Goal: Information Seeking & Learning: Learn about a topic

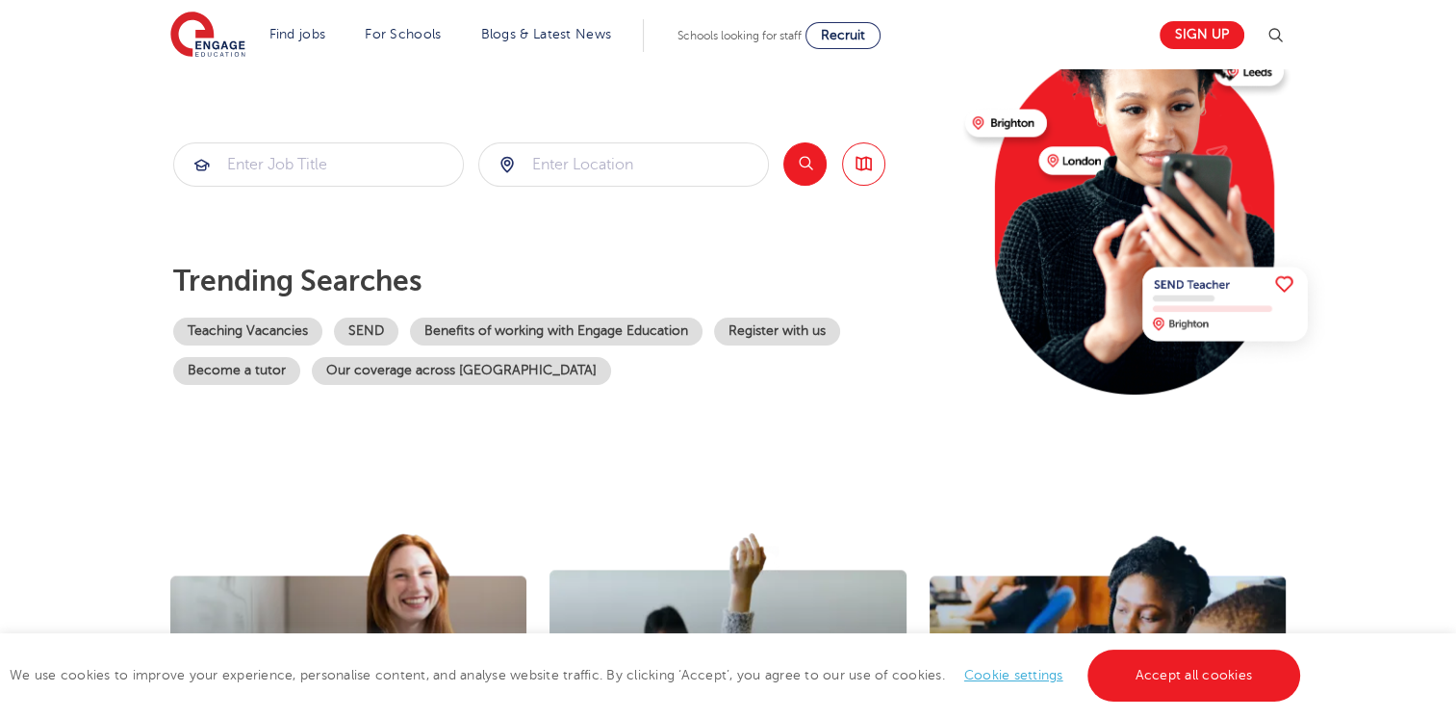
scroll to position [223, 0]
click at [269, 329] on link "Teaching Vacancies" at bounding box center [247, 332] width 149 height 28
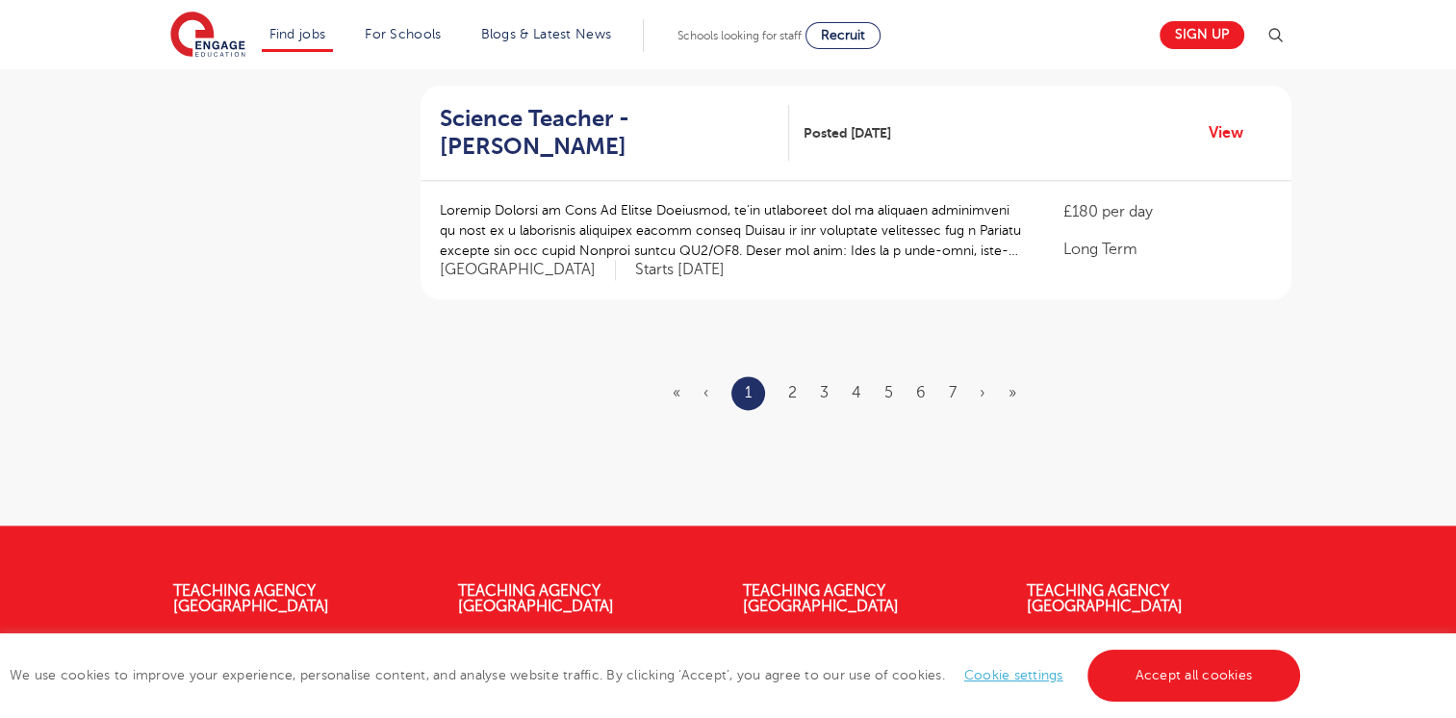
scroll to position [2376, 0]
click at [786, 376] on ul "« ‹ 1 2 3 4 5 6 7 › »" at bounding box center [856, 393] width 367 height 34
click at [793, 384] on link "2" at bounding box center [792, 392] width 9 height 17
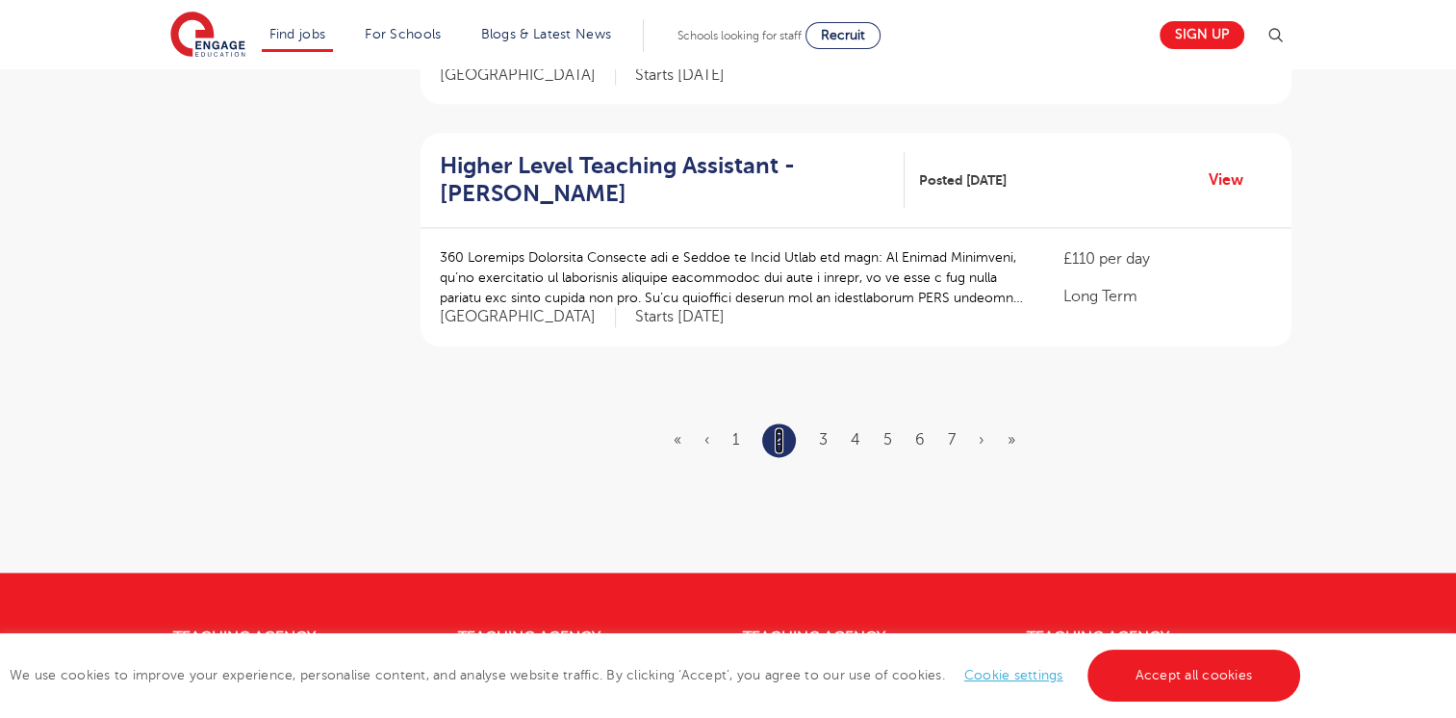
scroll to position [2317, 0]
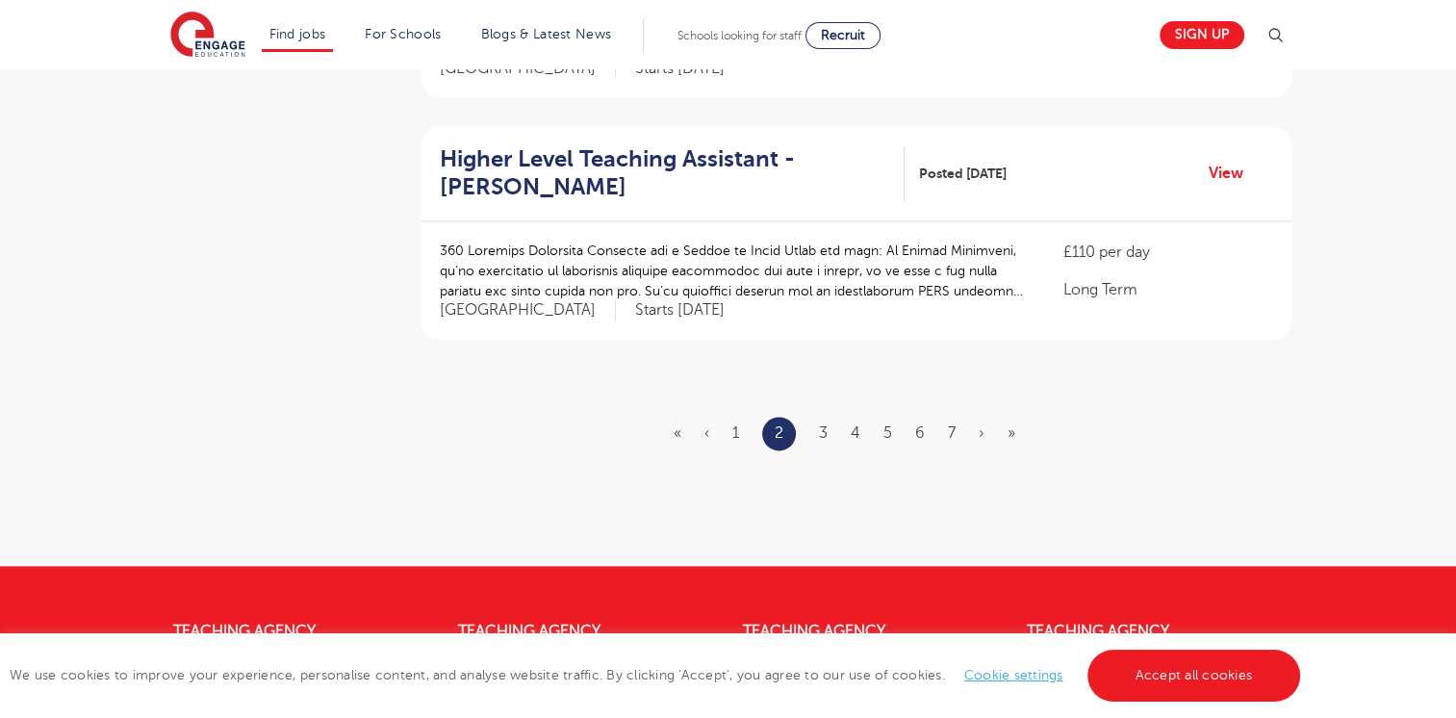
click at [829, 417] on ul "« ‹ 1 2 3 4 5 6 7 › »" at bounding box center [856, 434] width 365 height 34
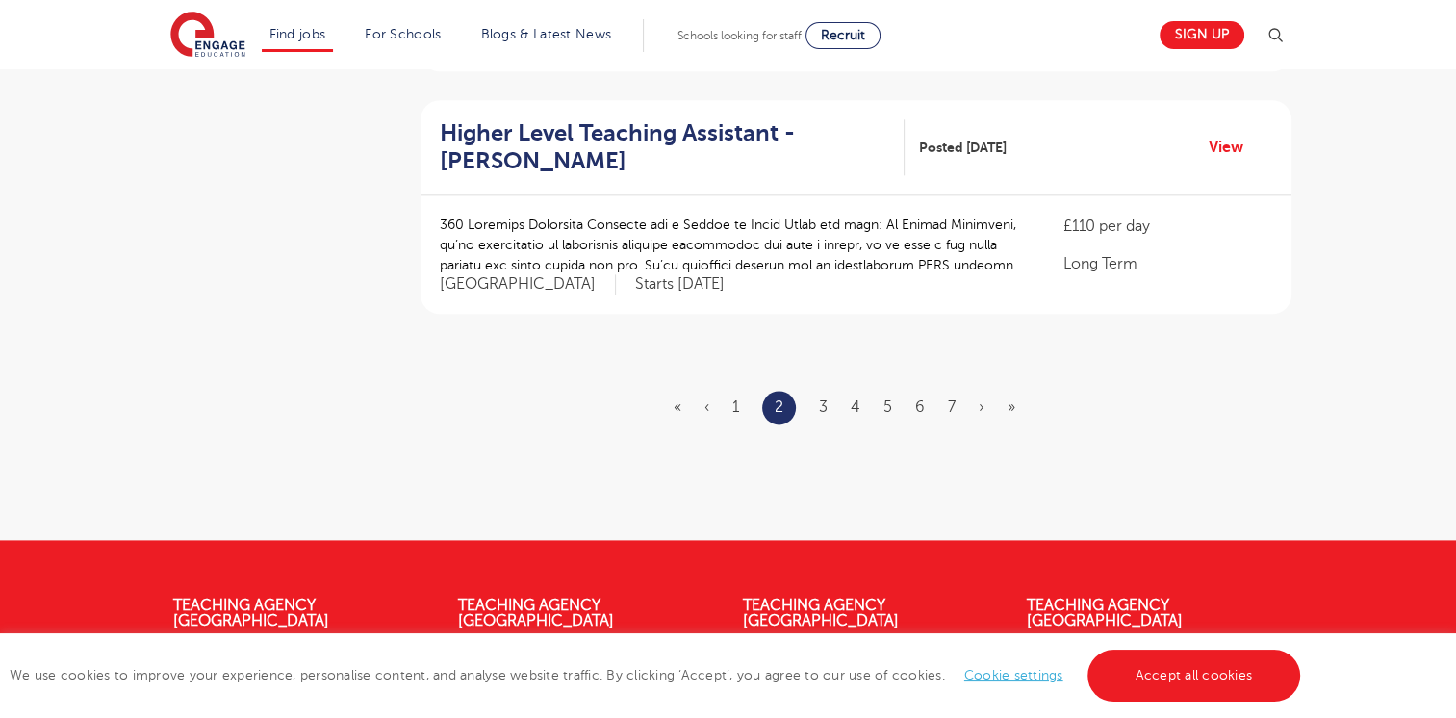
scroll to position [2340, 0]
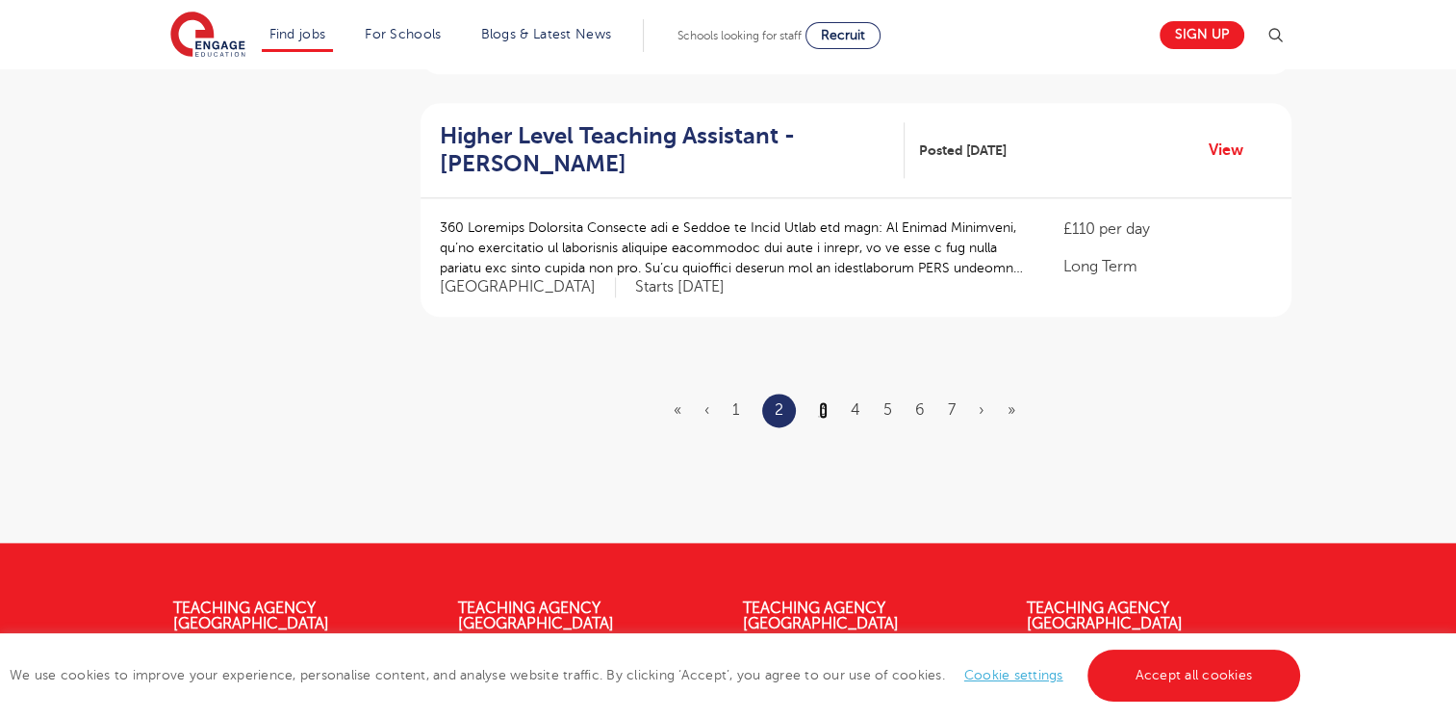
click at [820, 401] on link "3" at bounding box center [823, 409] width 9 height 17
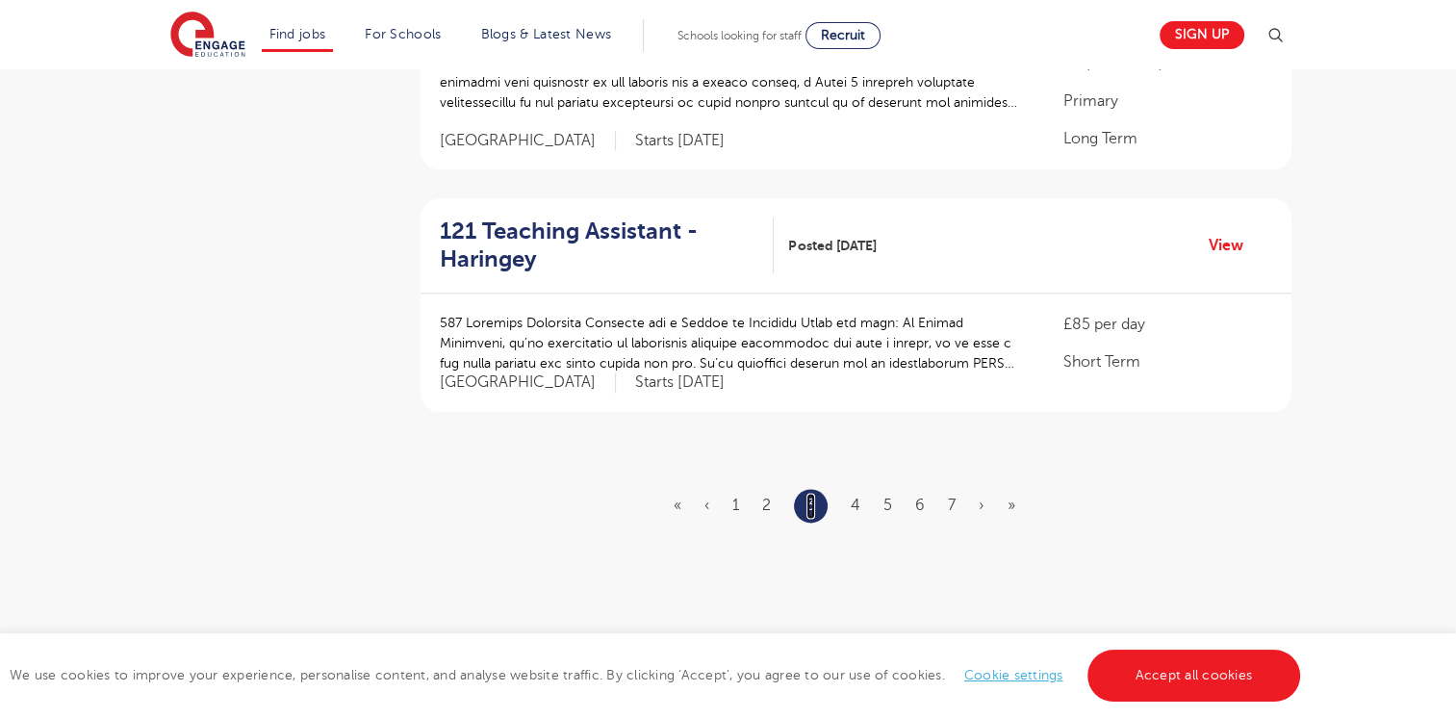
scroll to position [2297, 0]
click at [857, 495] on link "4" at bounding box center [856, 503] width 10 height 17
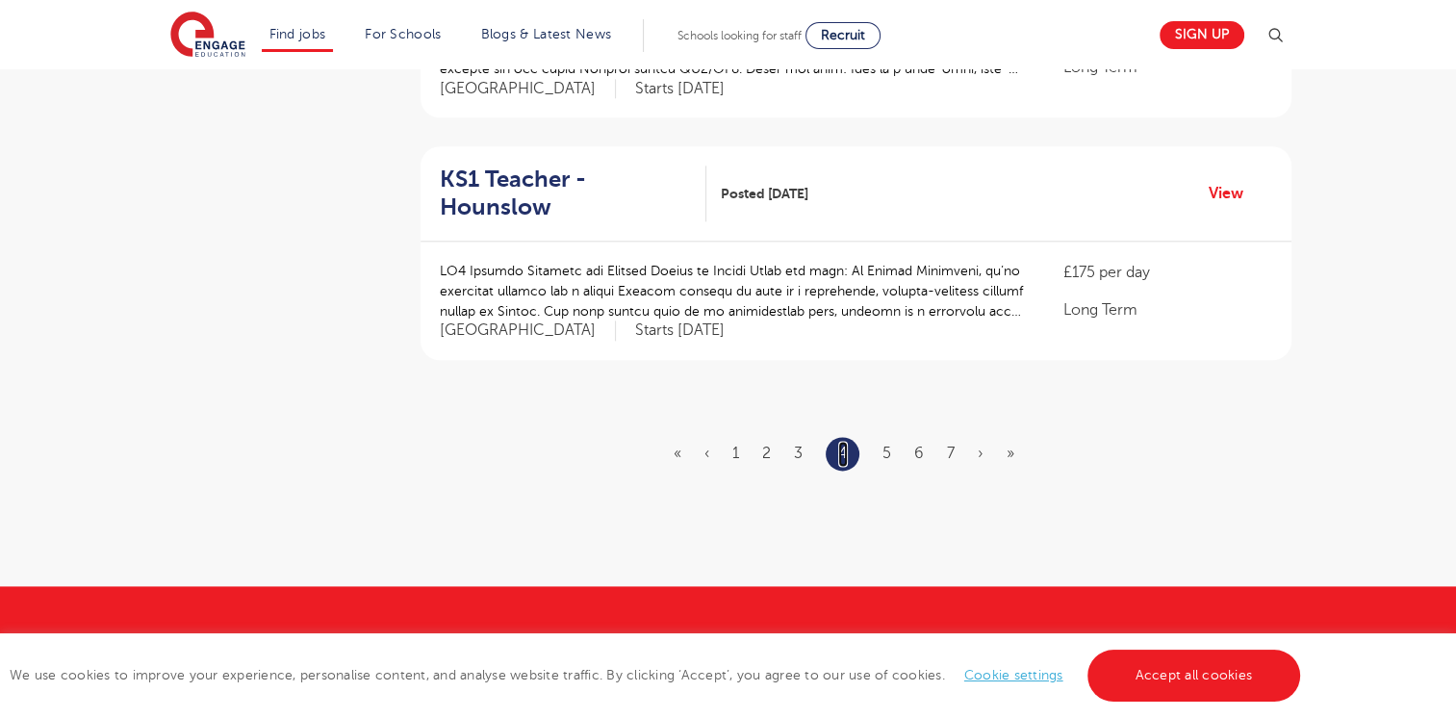
scroll to position [0, 0]
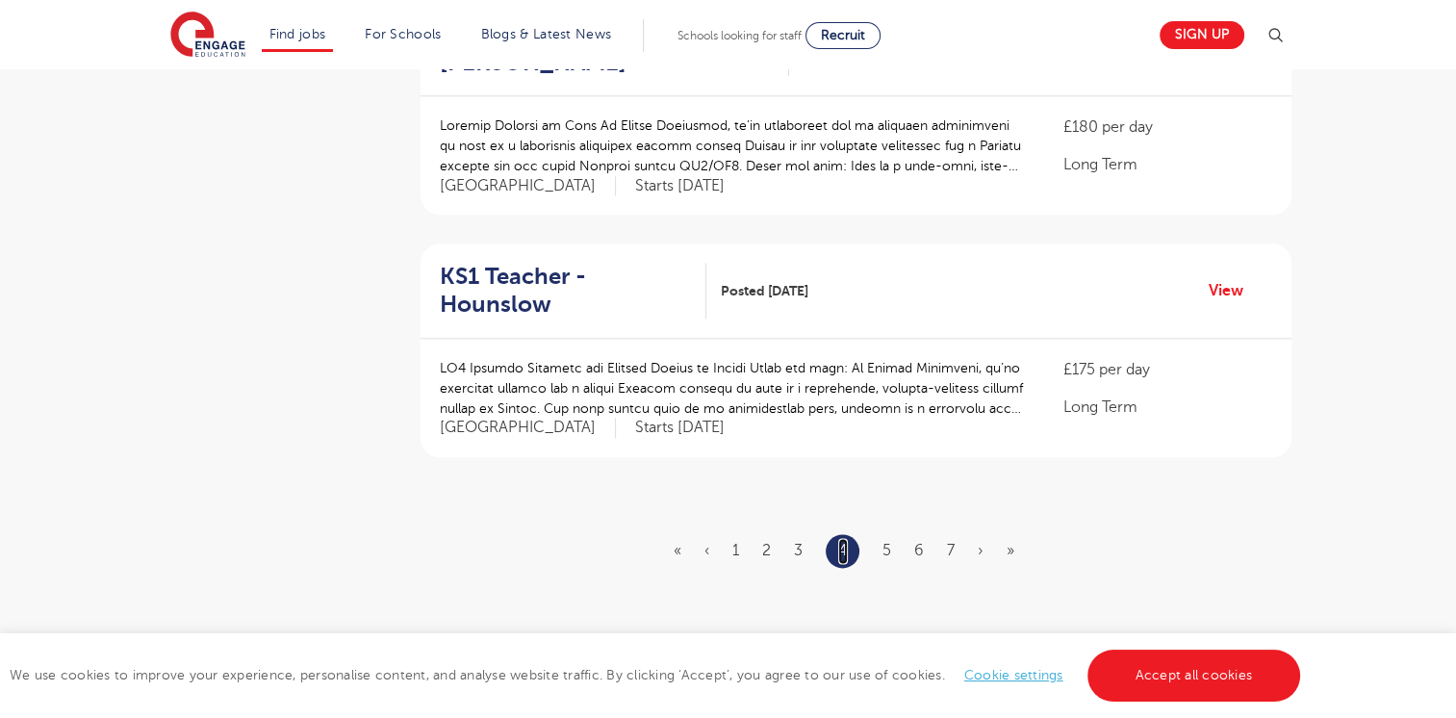
scroll to position [2199, 0]
click at [889, 543] on link "5" at bounding box center [887, 551] width 9 height 17
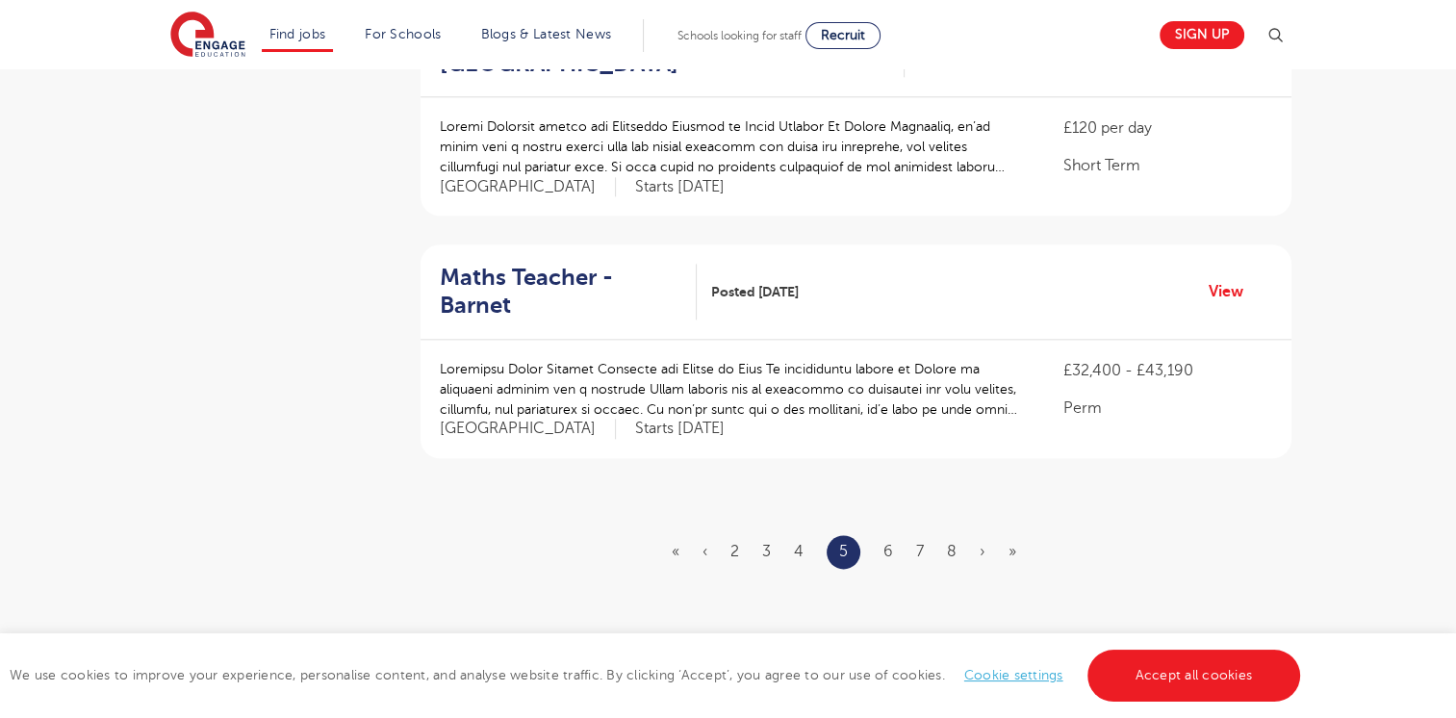
scroll to position [0, 0]
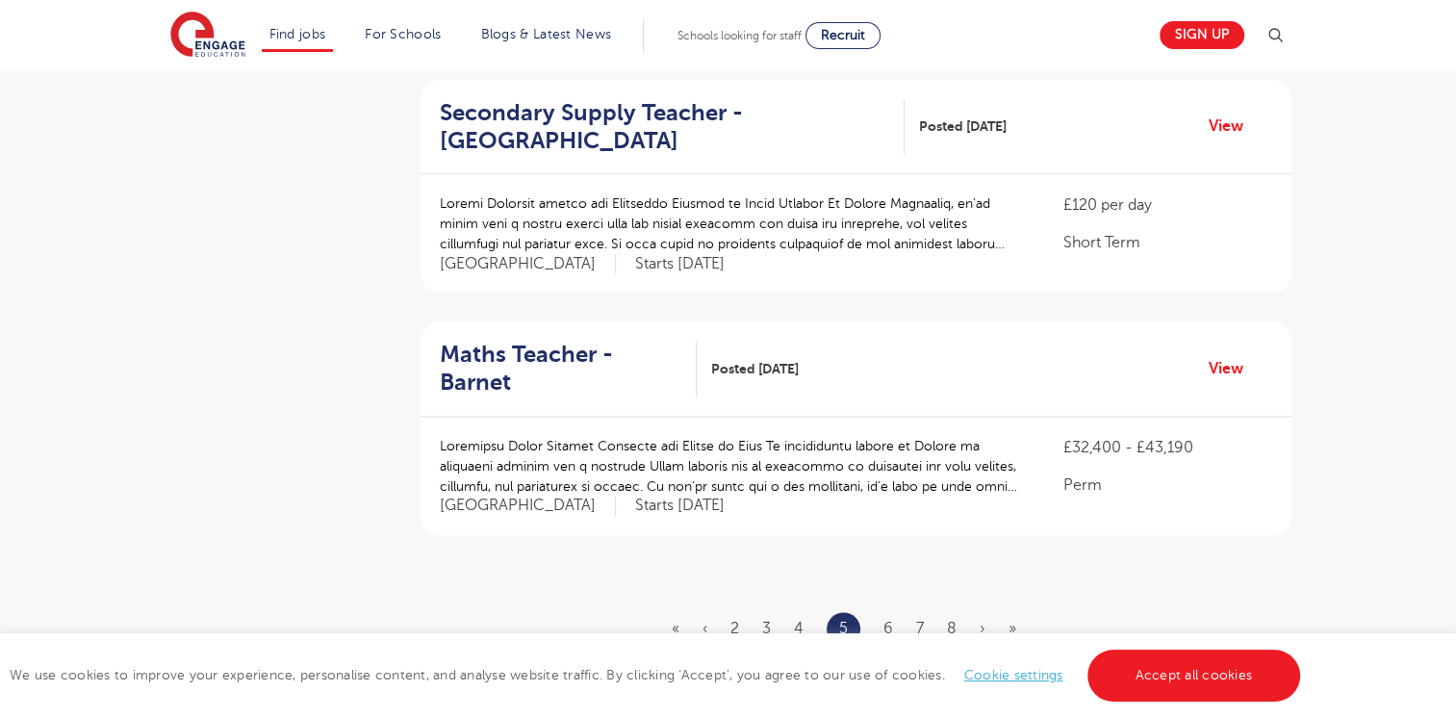
scroll to position [2125, 0]
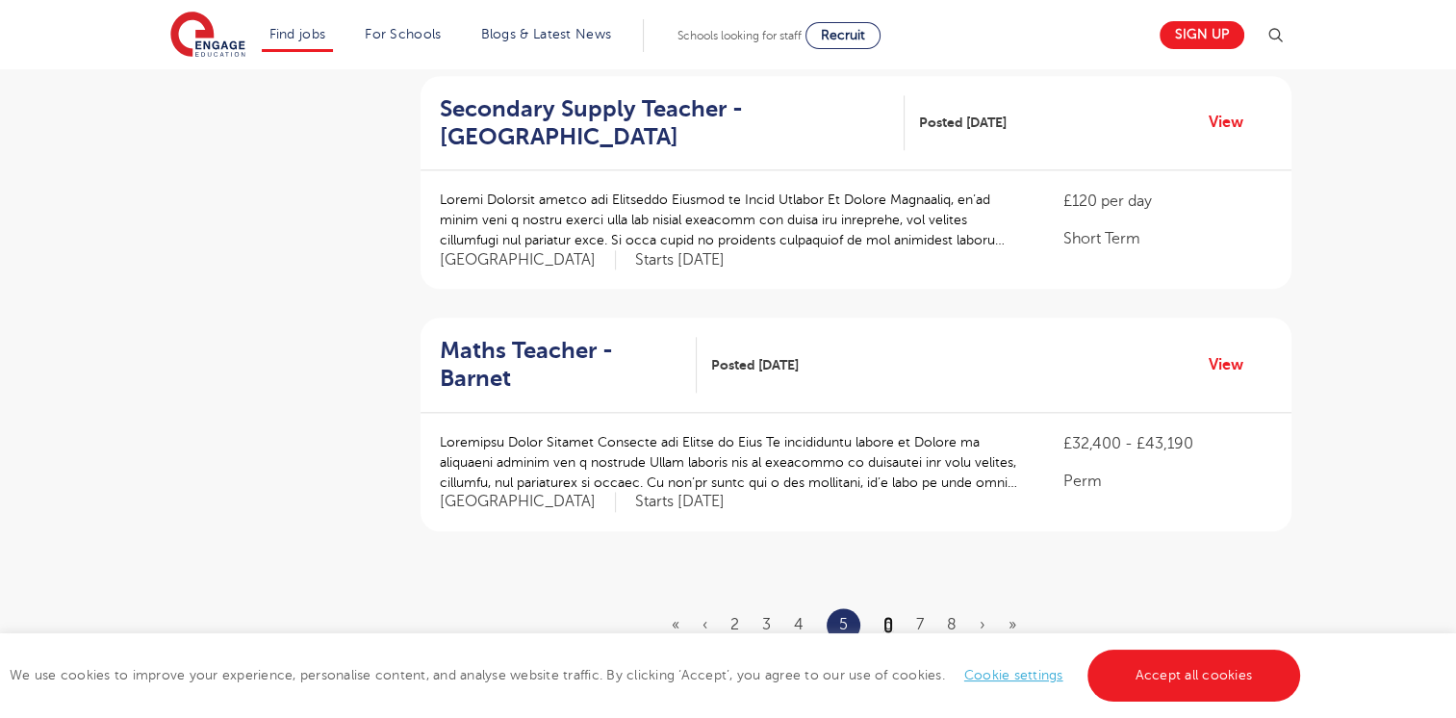
click at [887, 616] on link "6" at bounding box center [889, 624] width 10 height 17
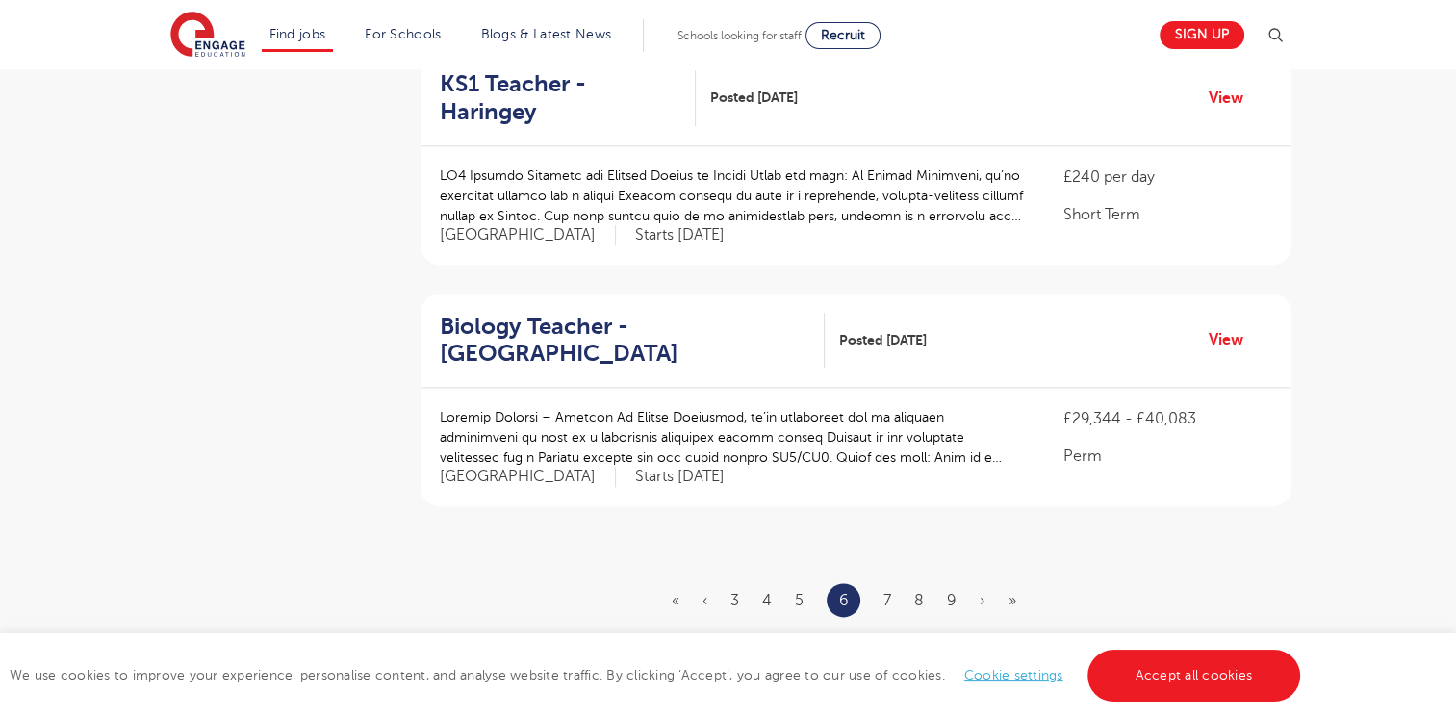
scroll to position [2179, 0]
click at [887, 590] on link "7" at bounding box center [888, 598] width 8 height 17
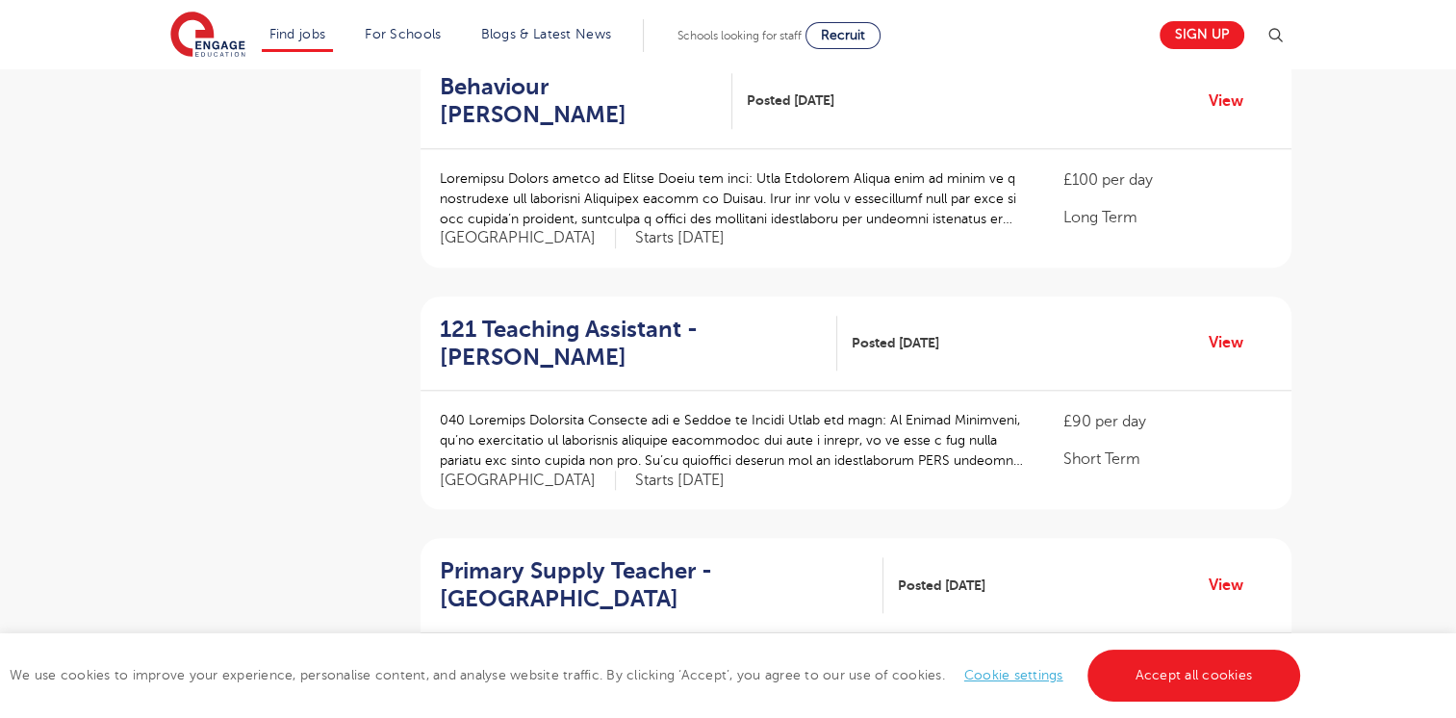
scroll to position [1912, 0]
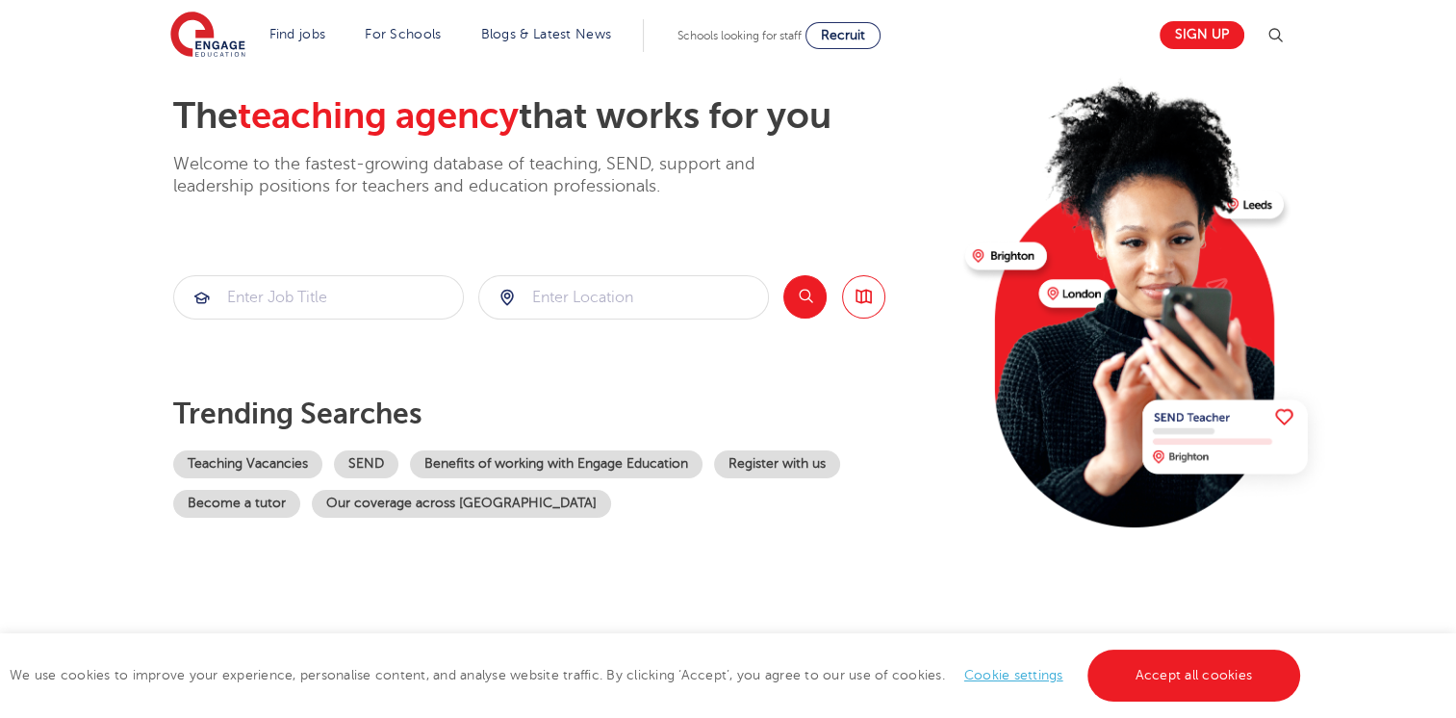
scroll to position [91, 0]
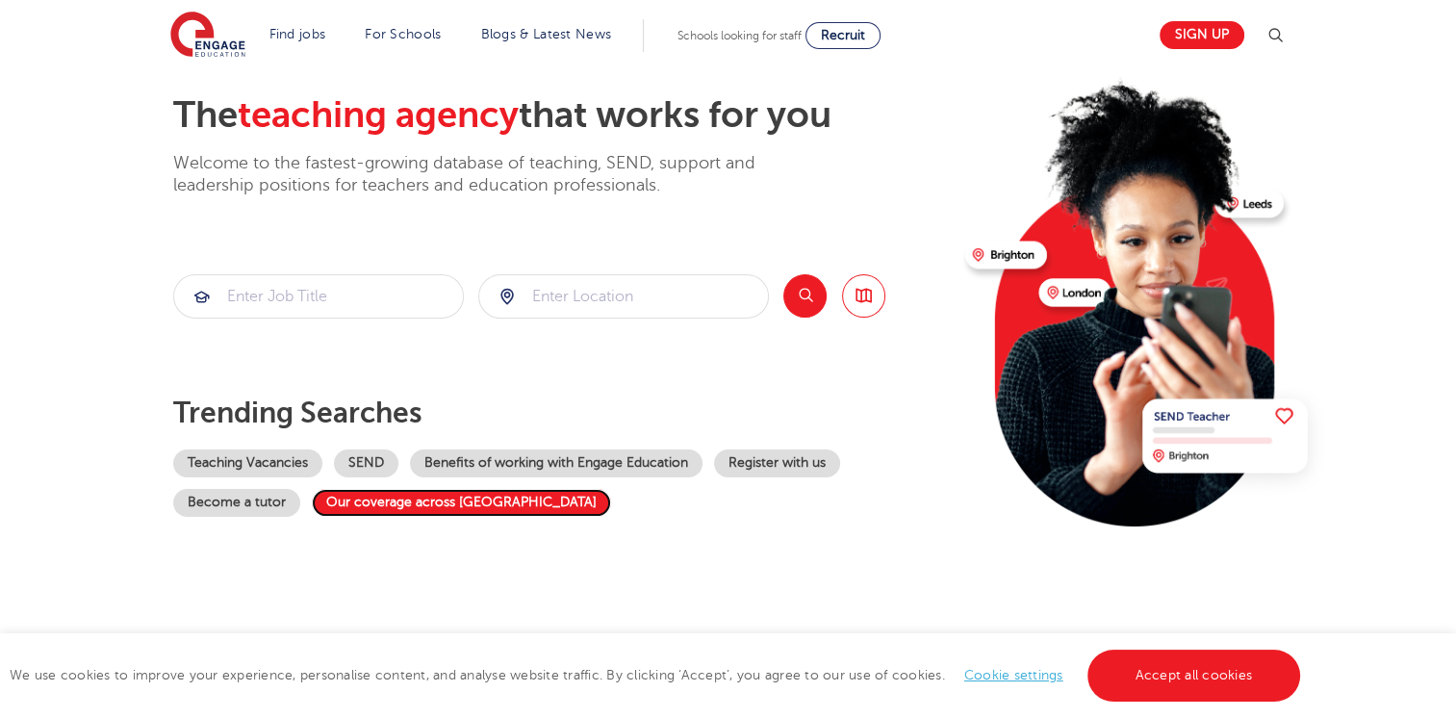
click at [439, 503] on link "Our coverage across England" at bounding box center [461, 503] width 299 height 28
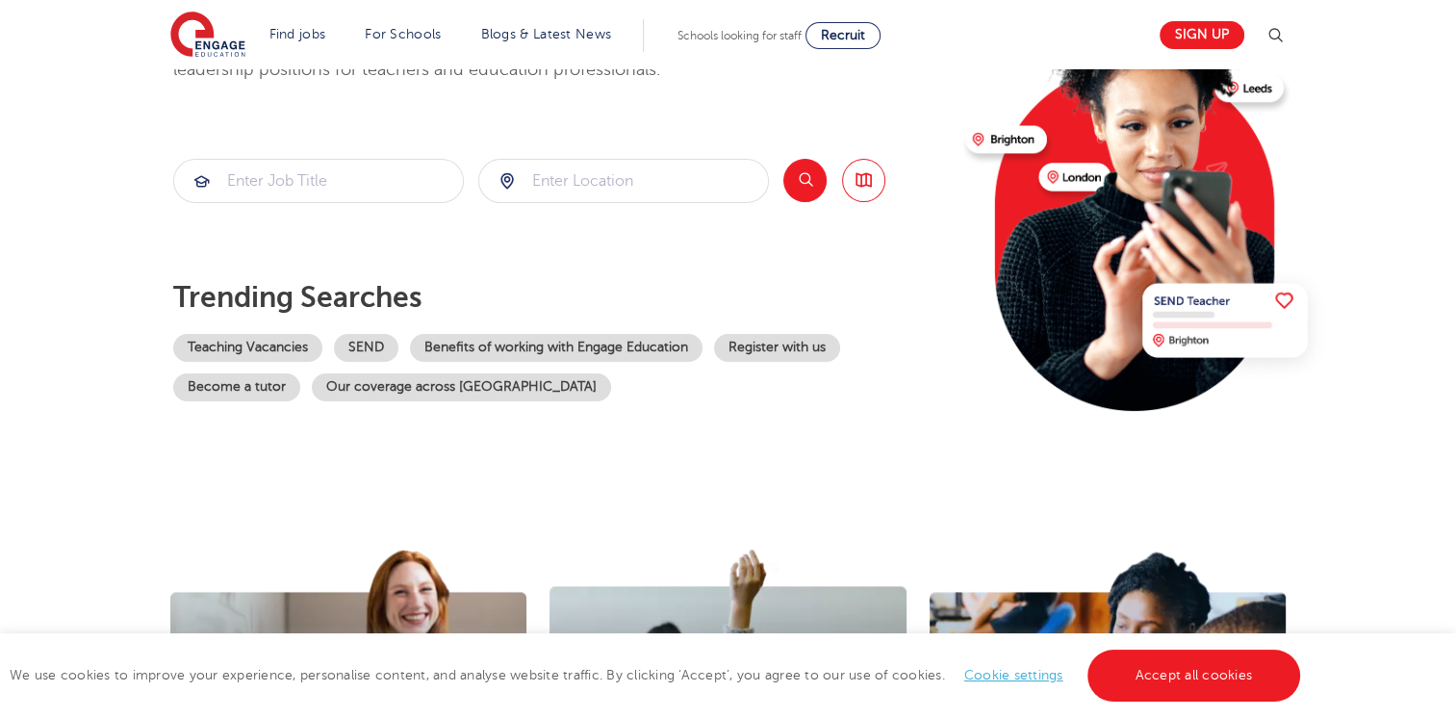
scroll to position [208, 0]
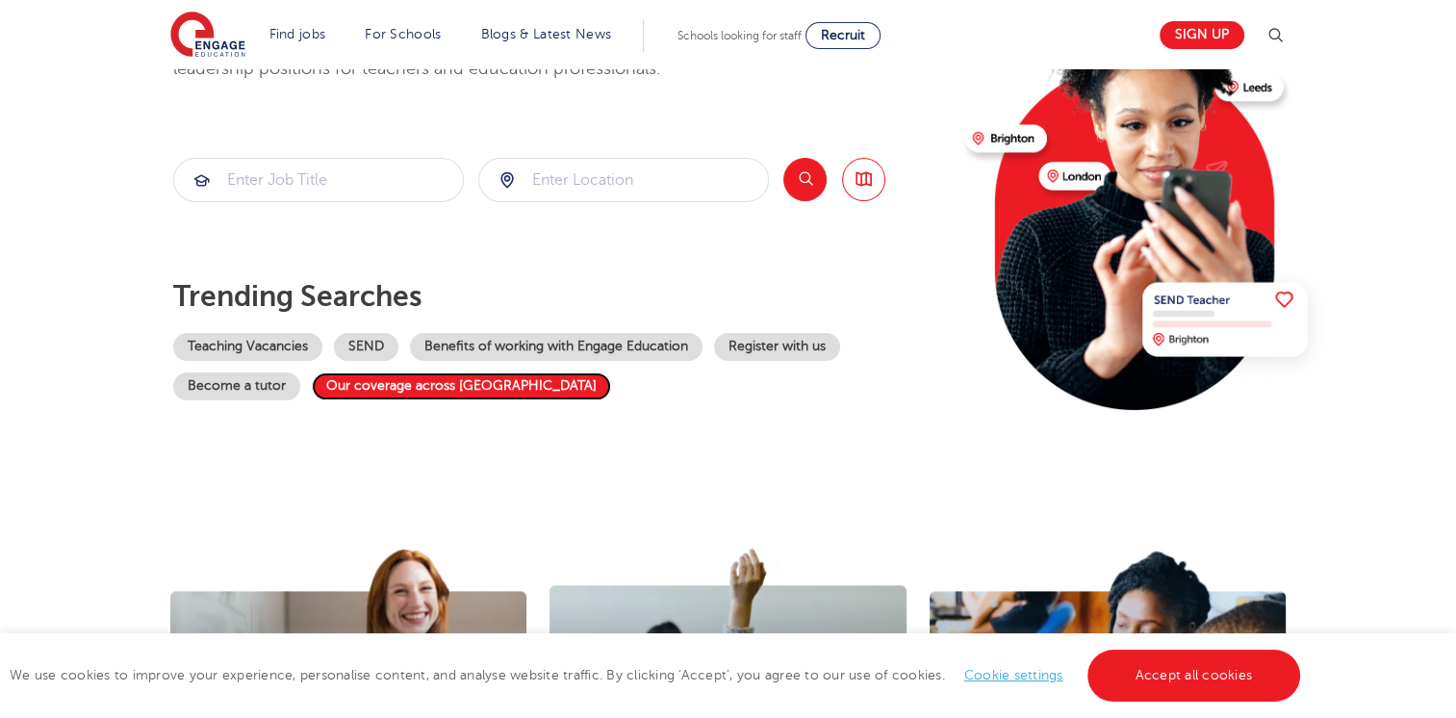
click at [412, 388] on link "Our coverage across England" at bounding box center [461, 387] width 299 height 28
click at [453, 376] on link "Our coverage across England" at bounding box center [461, 387] width 299 height 28
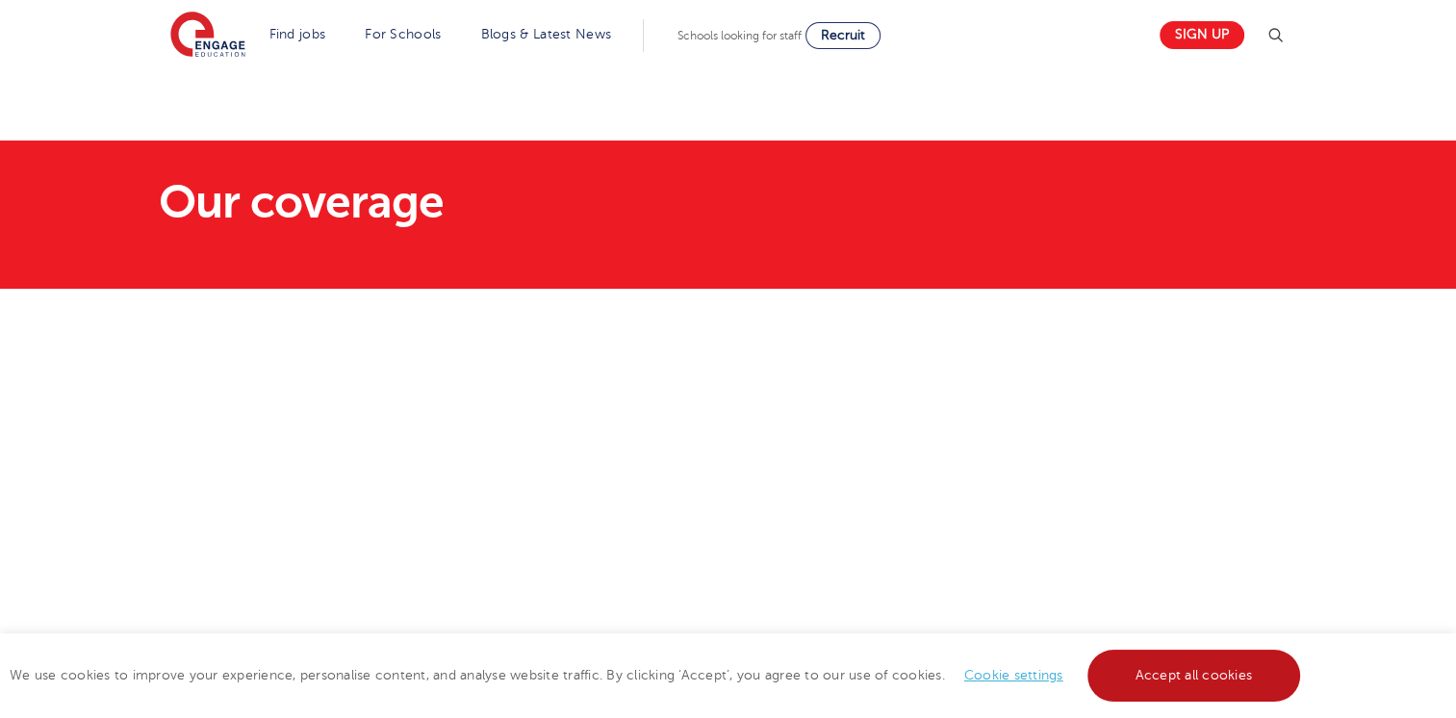
click at [1260, 677] on link "Accept all cookies" at bounding box center [1195, 676] width 214 height 52
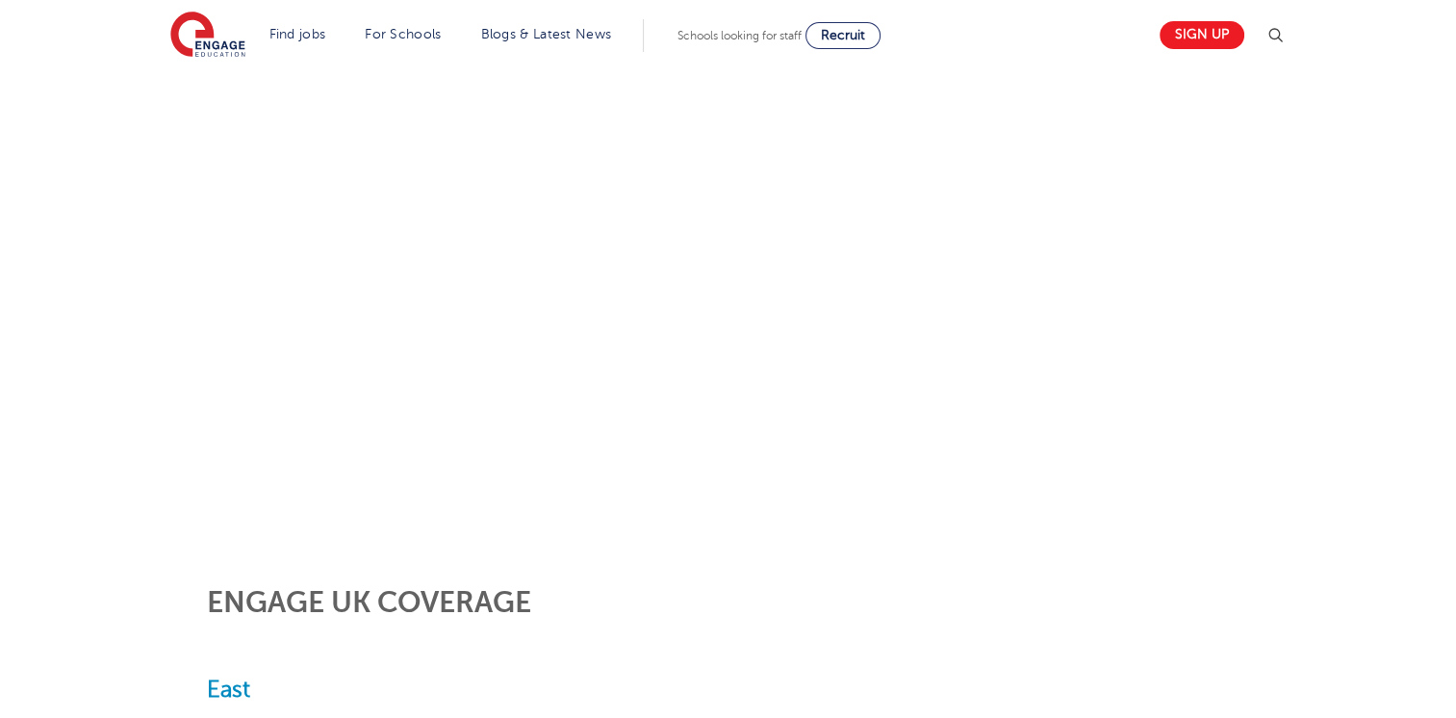
scroll to position [298, 0]
